Goal: Check status: Check status

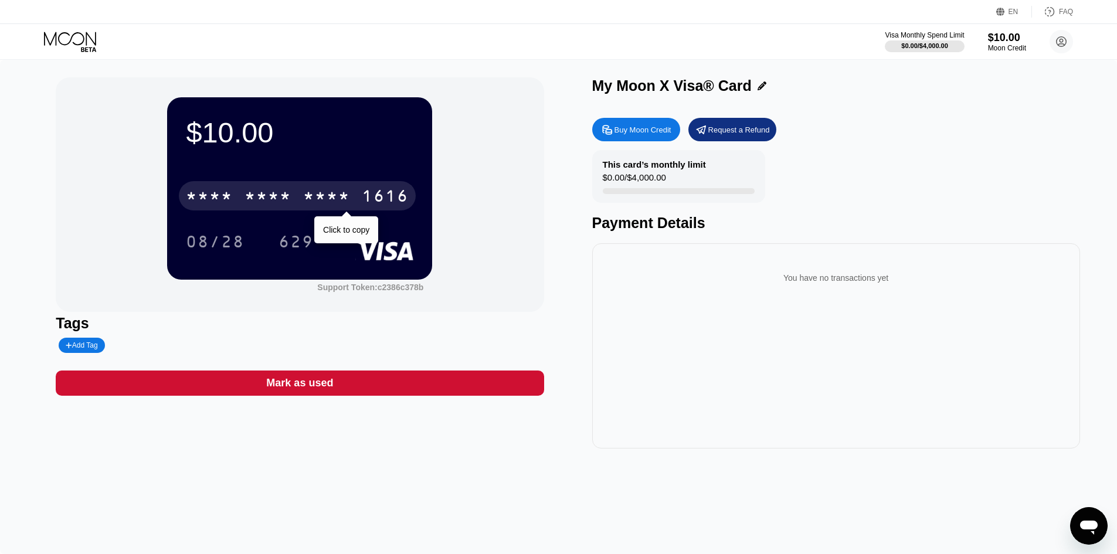
click at [355, 206] on div "* * * * * * * * * * * * 1616" at bounding box center [297, 195] width 237 height 29
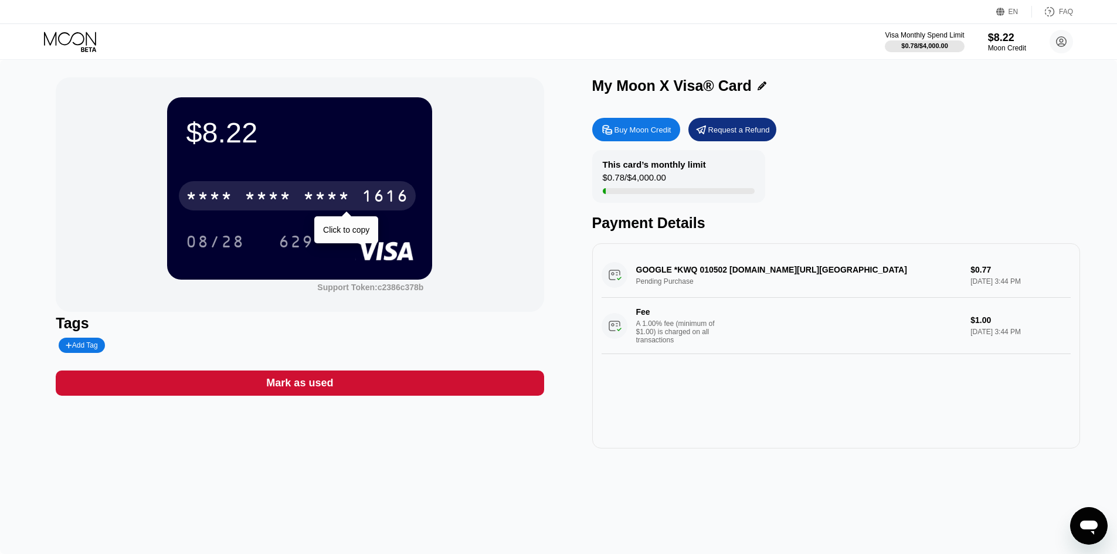
drag, startPoint x: 316, startPoint y: 207, endPoint x: 336, endPoint y: 220, distance: 23.7
click at [317, 206] on div "* * * *" at bounding box center [326, 197] width 47 height 19
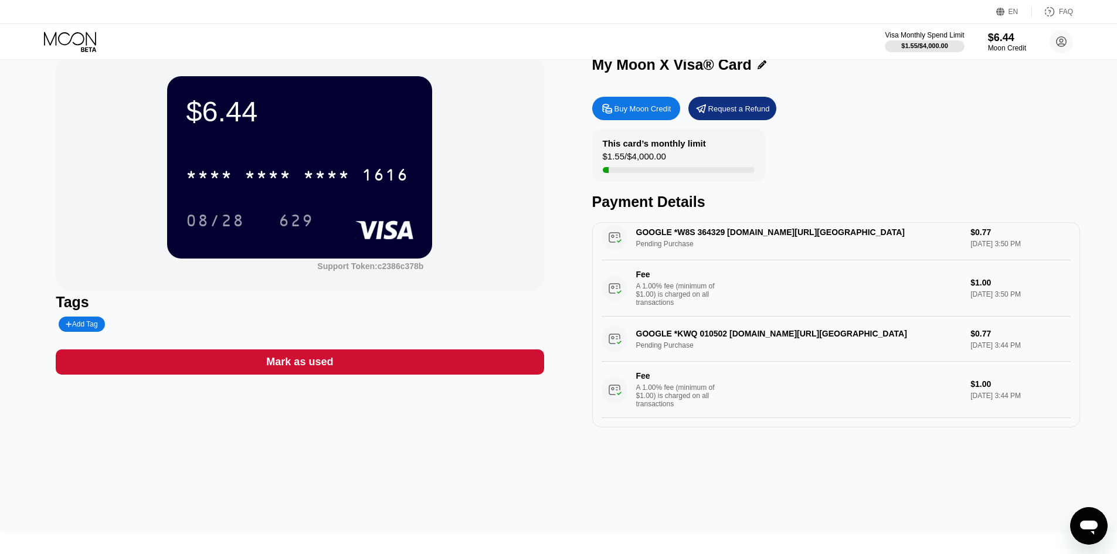
scroll to position [59, 0]
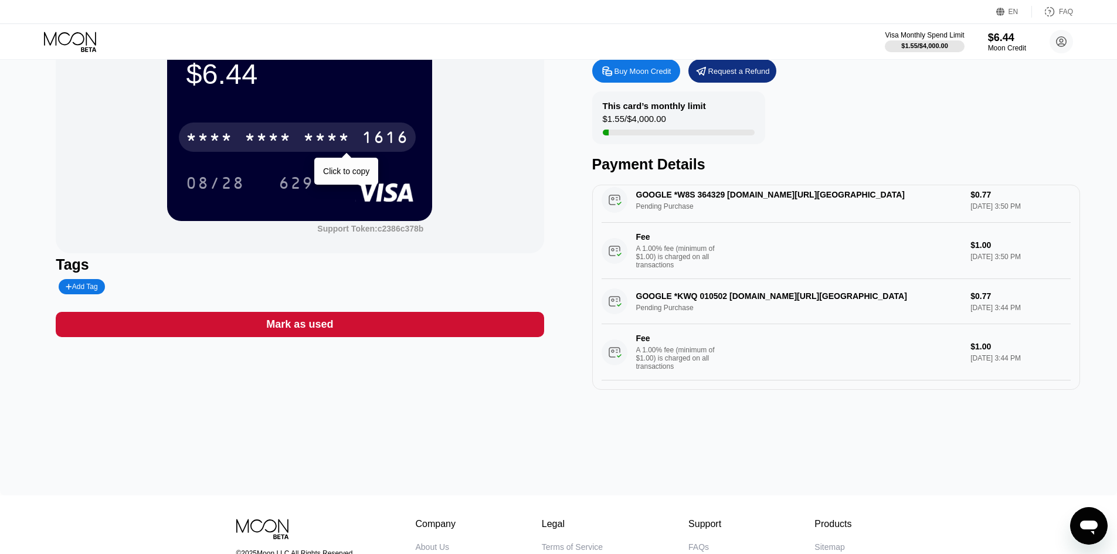
click at [322, 142] on div "* * * *" at bounding box center [326, 139] width 47 height 19
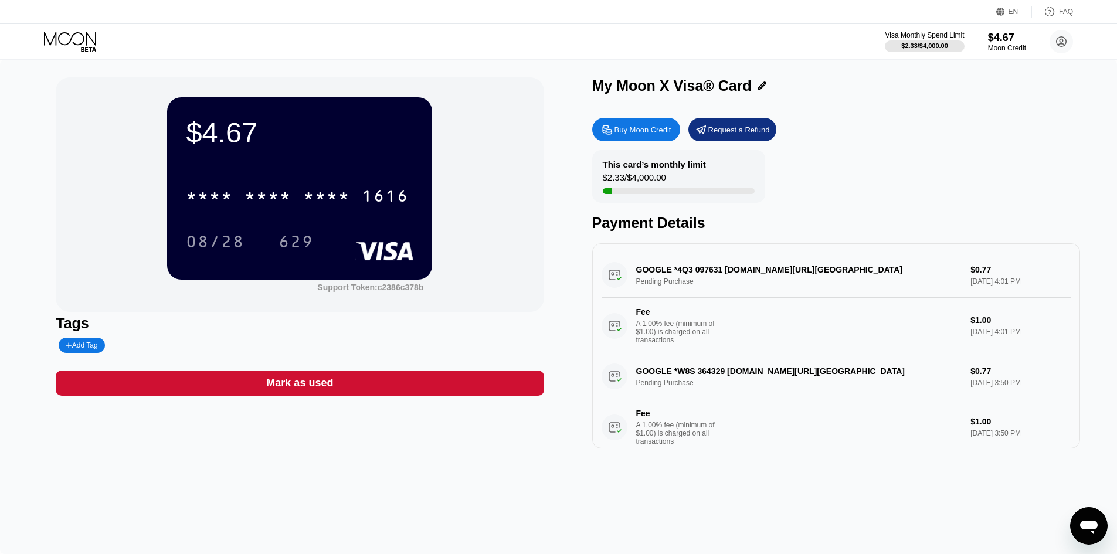
click at [325, 216] on div "* * * * * * * * * * * * 1616 08/28 629" at bounding box center [299, 206] width 227 height 69
click at [325, 210] on div "* * * * * * * * * * * * 1616" at bounding box center [297, 195] width 237 height 29
click at [215, 246] on div "08/28" at bounding box center [215, 243] width 59 height 19
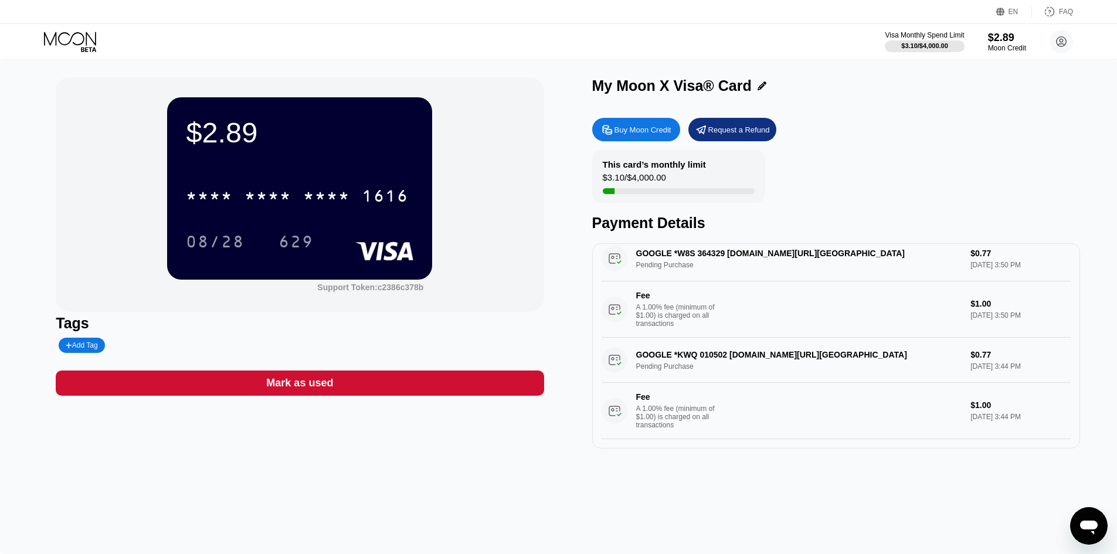
scroll to position [234, 0]
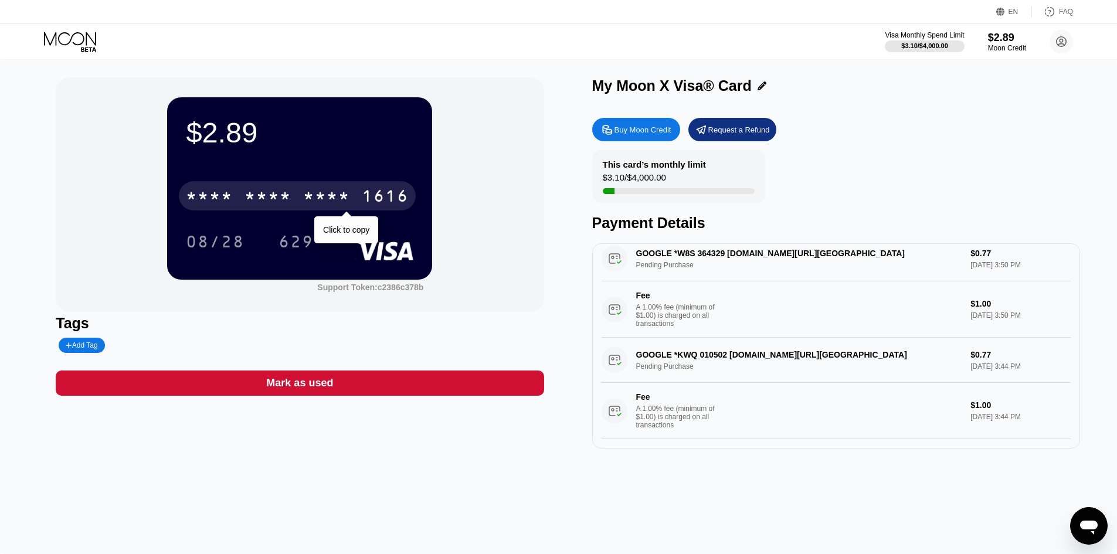
click at [294, 205] on div "* * * * * * * * * * * * 1616" at bounding box center [297, 195] width 237 height 29
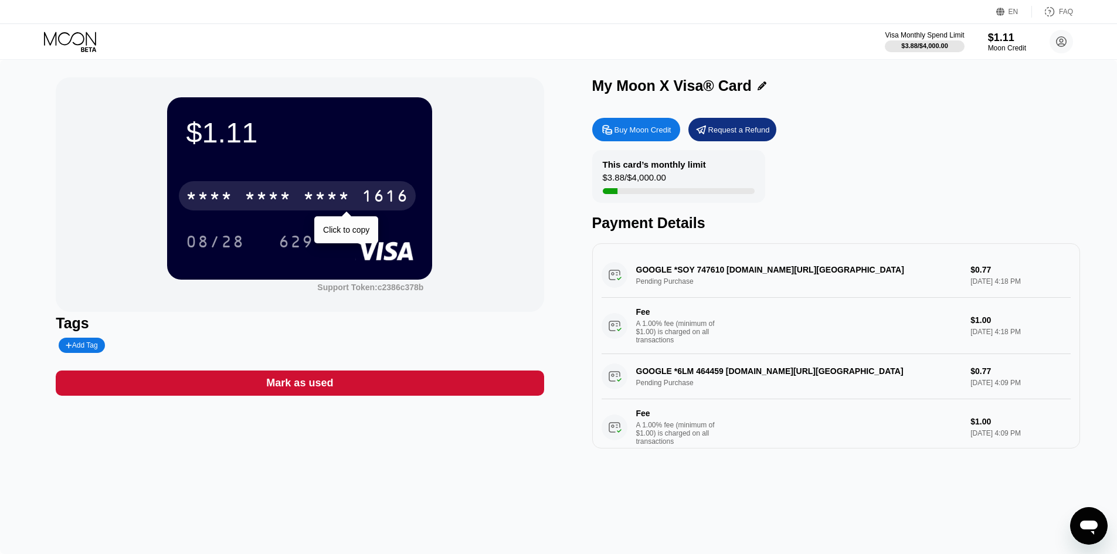
click at [358, 183] on div "* * * * * * * * * * * * 1616" at bounding box center [297, 195] width 237 height 29
